Goal: Submit feedback/report problem: Submit feedback/report problem

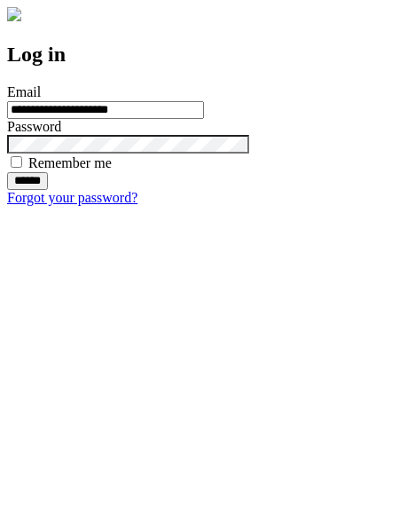
click at [48, 190] on input "******" at bounding box center [27, 181] width 41 height 18
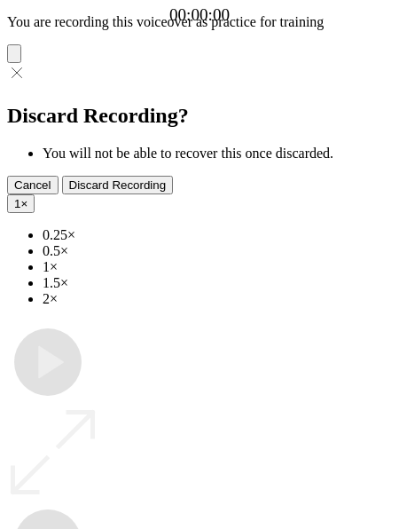
type input "**********"
